Goal: Task Accomplishment & Management: Use online tool/utility

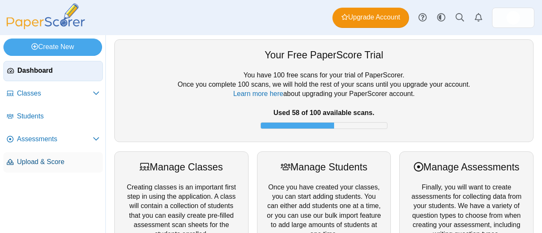
click at [75, 164] on span "Upload & Score" at bounding box center [58, 162] width 83 height 9
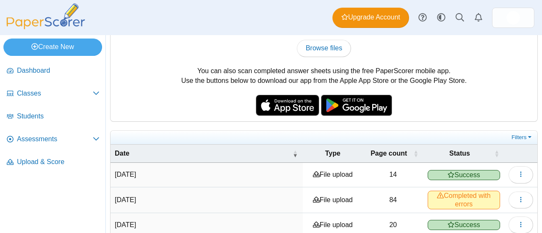
scroll to position [42, 0]
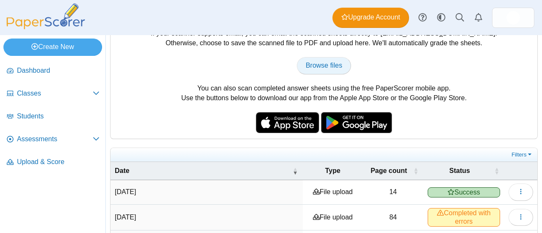
click at [324, 67] on span "Browse files" at bounding box center [324, 65] width 36 height 7
click at [309, 64] on span "Browse files" at bounding box center [324, 65] width 36 height 7
type input "**********"
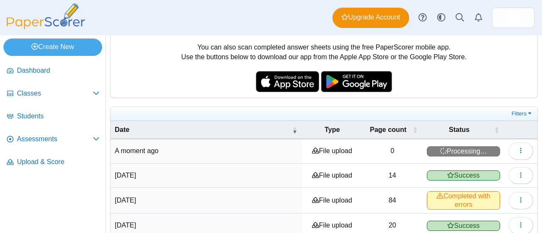
scroll to position [118, 0]
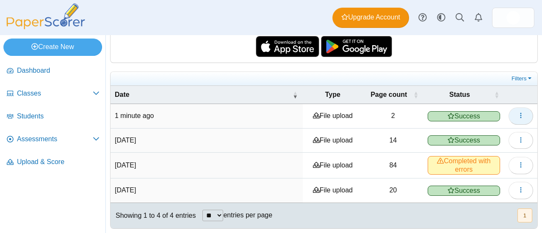
click at [518, 112] on icon "button" at bounding box center [521, 115] width 7 height 7
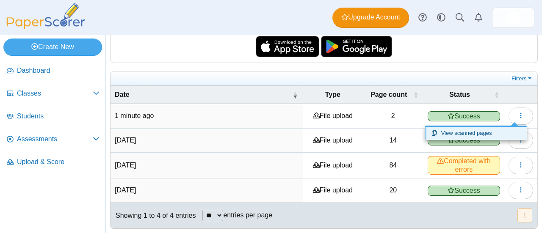
click at [480, 131] on link "View scanned pages" at bounding box center [476, 133] width 102 height 13
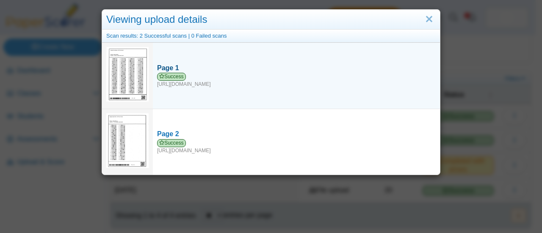
click at [171, 73] on span "Success" at bounding box center [171, 77] width 29 height 8
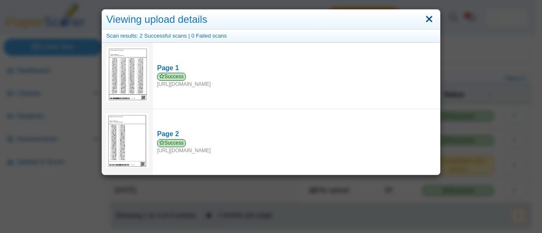
click at [428, 19] on link "Close" at bounding box center [429, 19] width 13 height 14
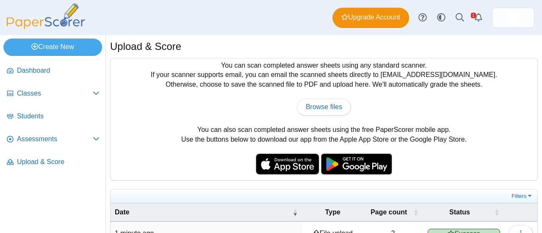
scroll to position [1, 0]
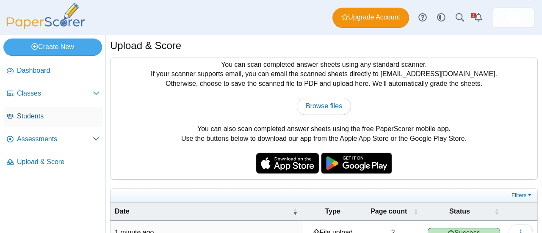
click at [41, 119] on span "Students" at bounding box center [58, 116] width 83 height 9
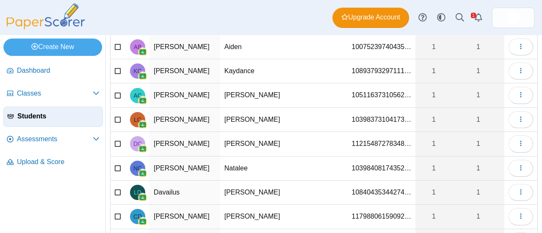
scroll to position [143, 0]
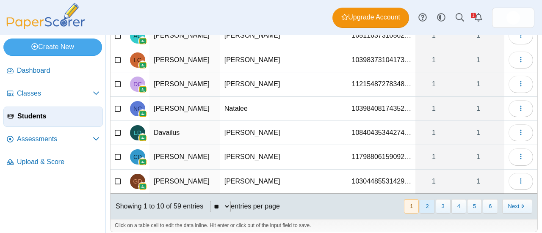
click at [422, 200] on button "2" at bounding box center [427, 207] width 15 height 14
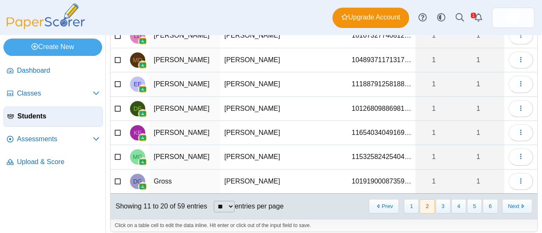
click at [233, 131] on td "Kiefer" at bounding box center [255, 133] width 71 height 24
click at [233, 131] on input "******" at bounding box center [256, 133] width 62 height 17
click at [118, 132] on icon at bounding box center [118, 132] width 7 height 6
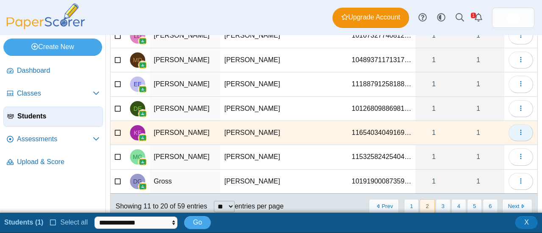
click at [518, 130] on icon "button" at bounding box center [521, 132] width 7 height 7
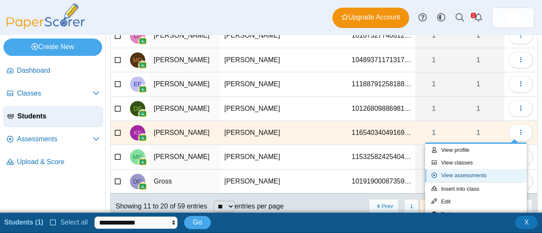
click at [464, 175] on link "View assessments" at bounding box center [476, 175] width 102 height 13
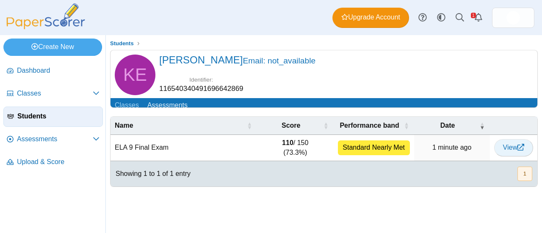
click at [519, 151] on use at bounding box center [521, 147] width 7 height 7
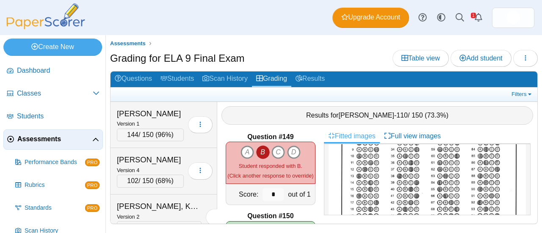
scroll to position [11831, 0]
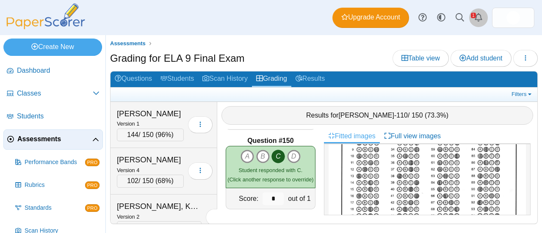
click at [477, 13] on icon "Alerts" at bounding box center [479, 17] width 8 height 8
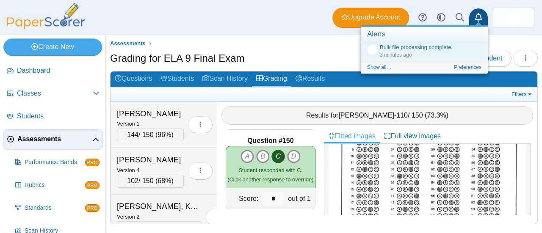
click at [260, 17] on div "Dashboard Classes Archived classes Students Assessments" at bounding box center [271, 17] width 542 height 35
